Goal: Task Accomplishment & Management: Manage account settings

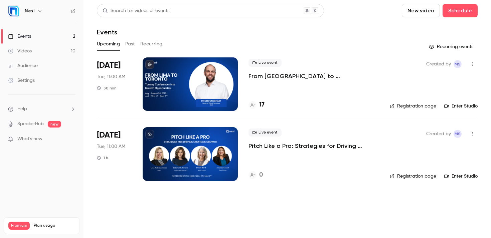
click at [34, 76] on link "Settings" at bounding box center [41, 80] width 83 height 15
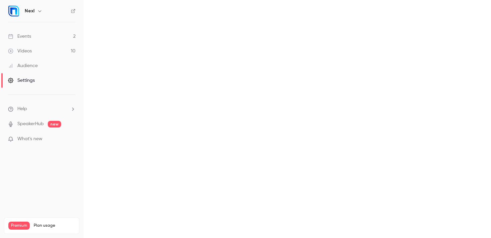
scroll to position [45, 0]
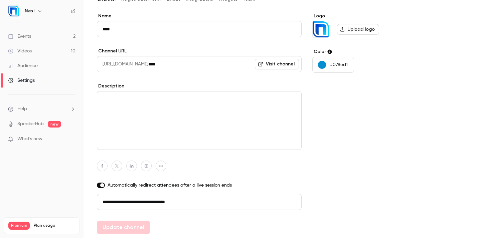
drag, startPoint x: 202, startPoint y: 198, endPoint x: 236, endPoint y: 209, distance: 34.9
click at [236, 209] on input "**********" at bounding box center [199, 202] width 205 height 16
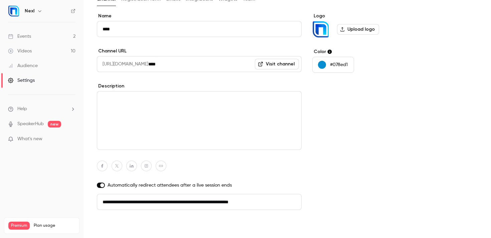
click at [141, 225] on button "Update channel" at bounding box center [123, 227] width 53 height 13
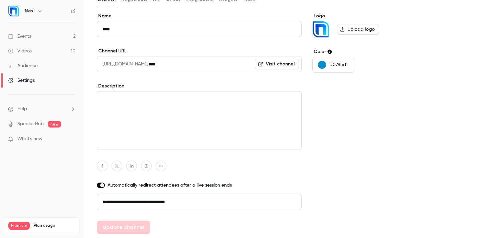
type input "**********"
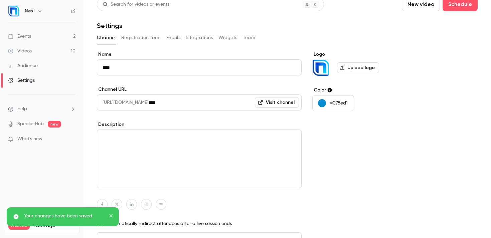
scroll to position [0, 0]
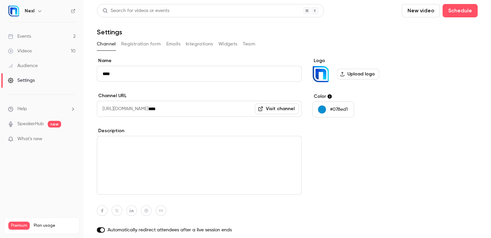
click at [34, 36] on link "Events 2" at bounding box center [41, 36] width 83 height 15
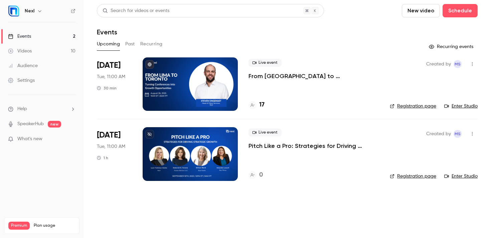
click at [276, 76] on p "From [GEOGRAPHIC_DATA] to [GEOGRAPHIC_DATA]: Turning Conferences into Growth Op…" at bounding box center [313, 76] width 130 height 8
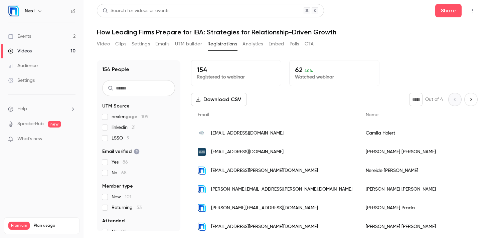
click at [42, 41] on link "Events 2" at bounding box center [41, 36] width 83 height 15
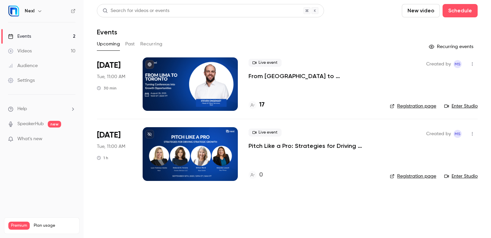
click at [411, 173] on link "Registration page" at bounding box center [412, 176] width 46 height 7
